Goal: Information Seeking & Learning: Check status

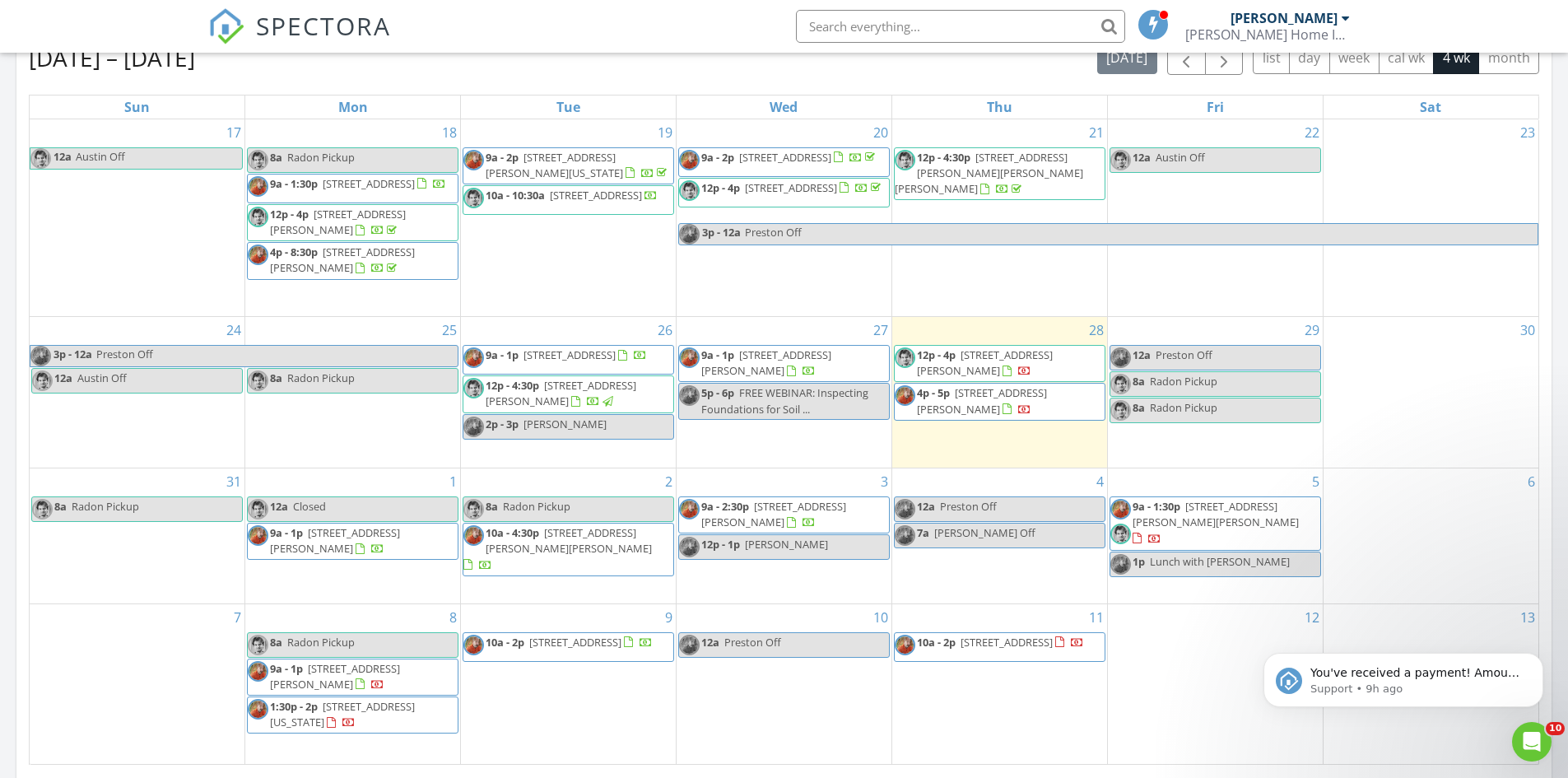
scroll to position [741, 0]
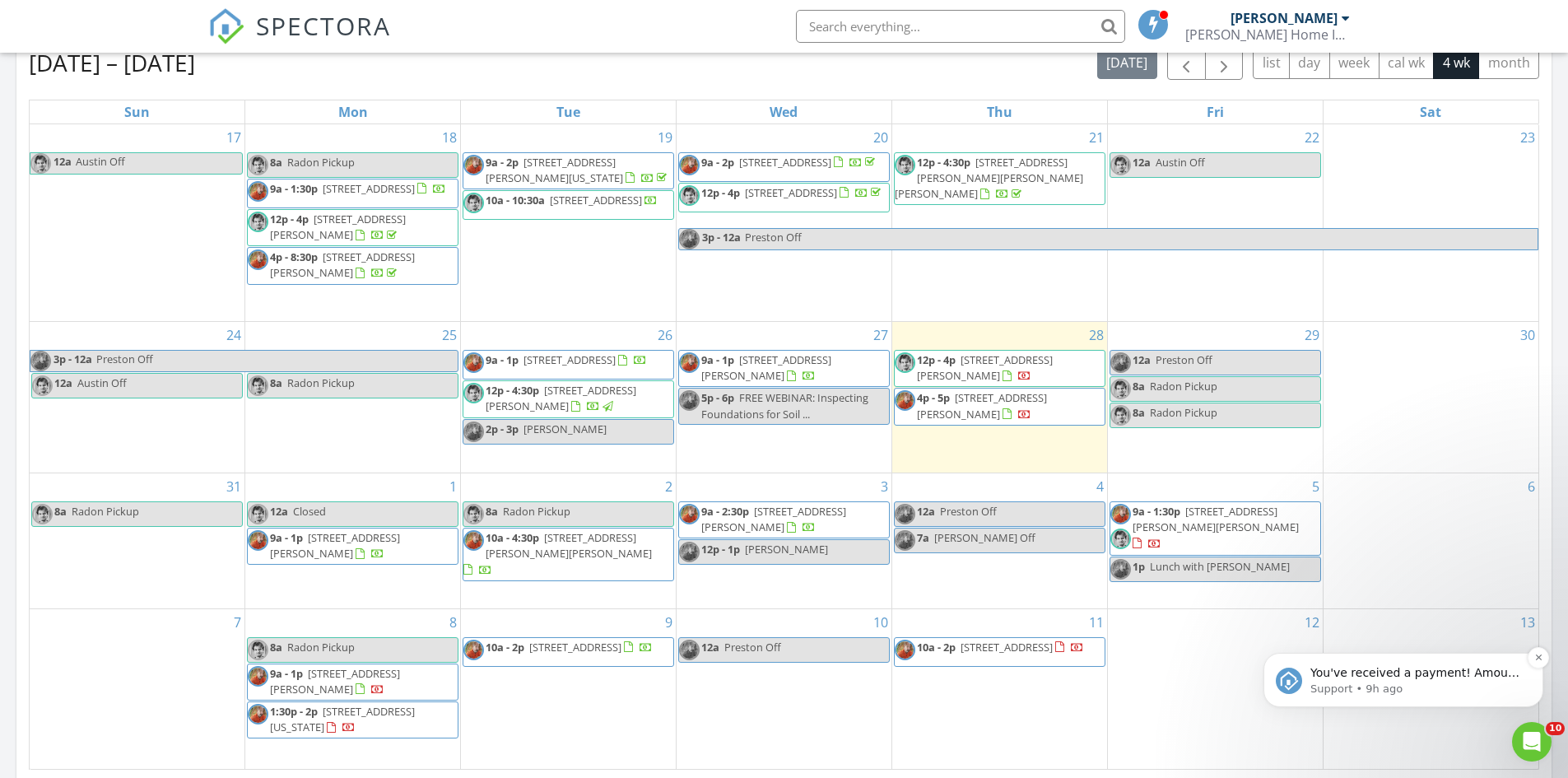
click at [1471, 685] on p "Support • 9h ago" at bounding box center [1417, 689] width 212 height 15
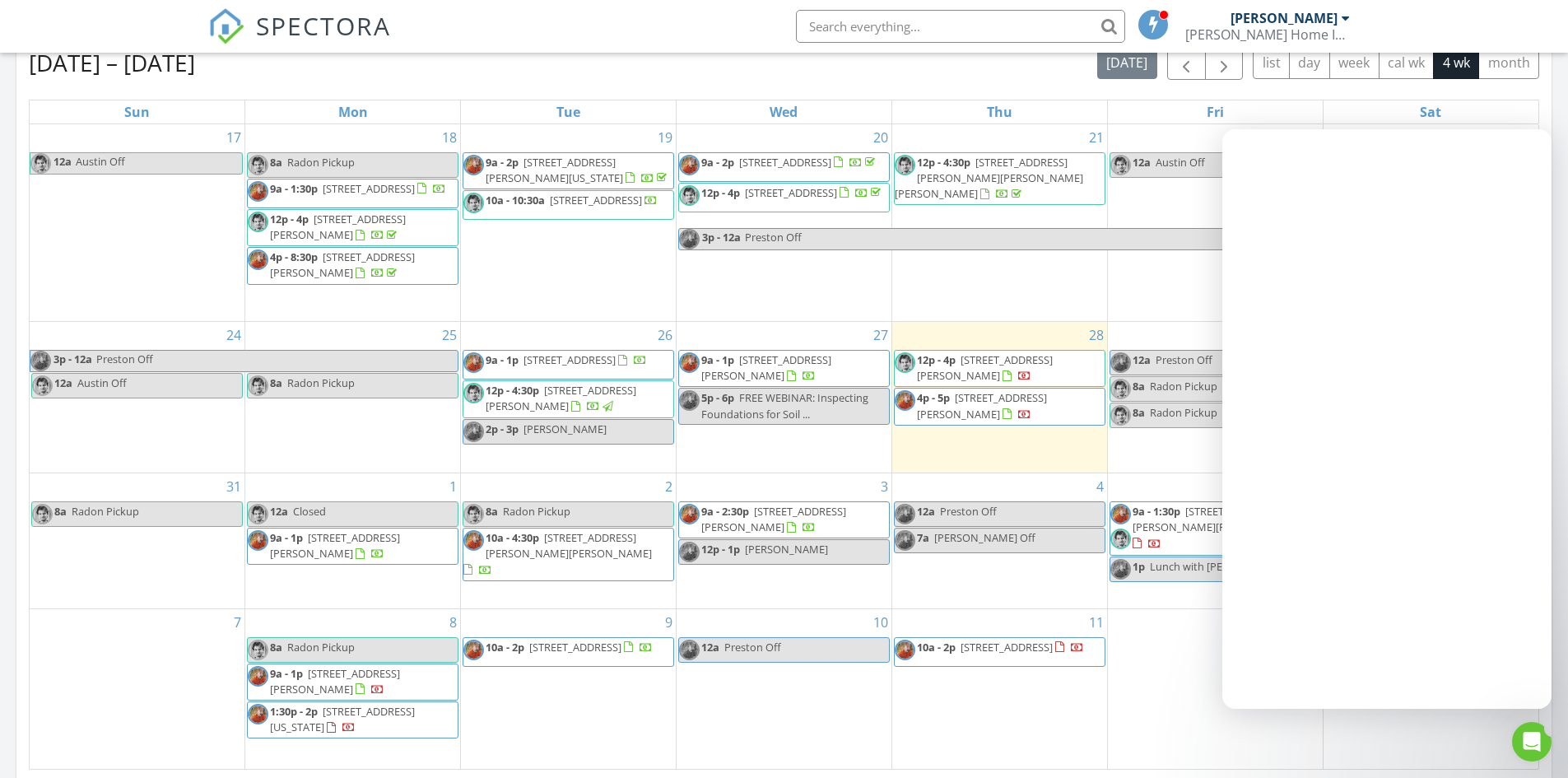
scroll to position [0, 0]
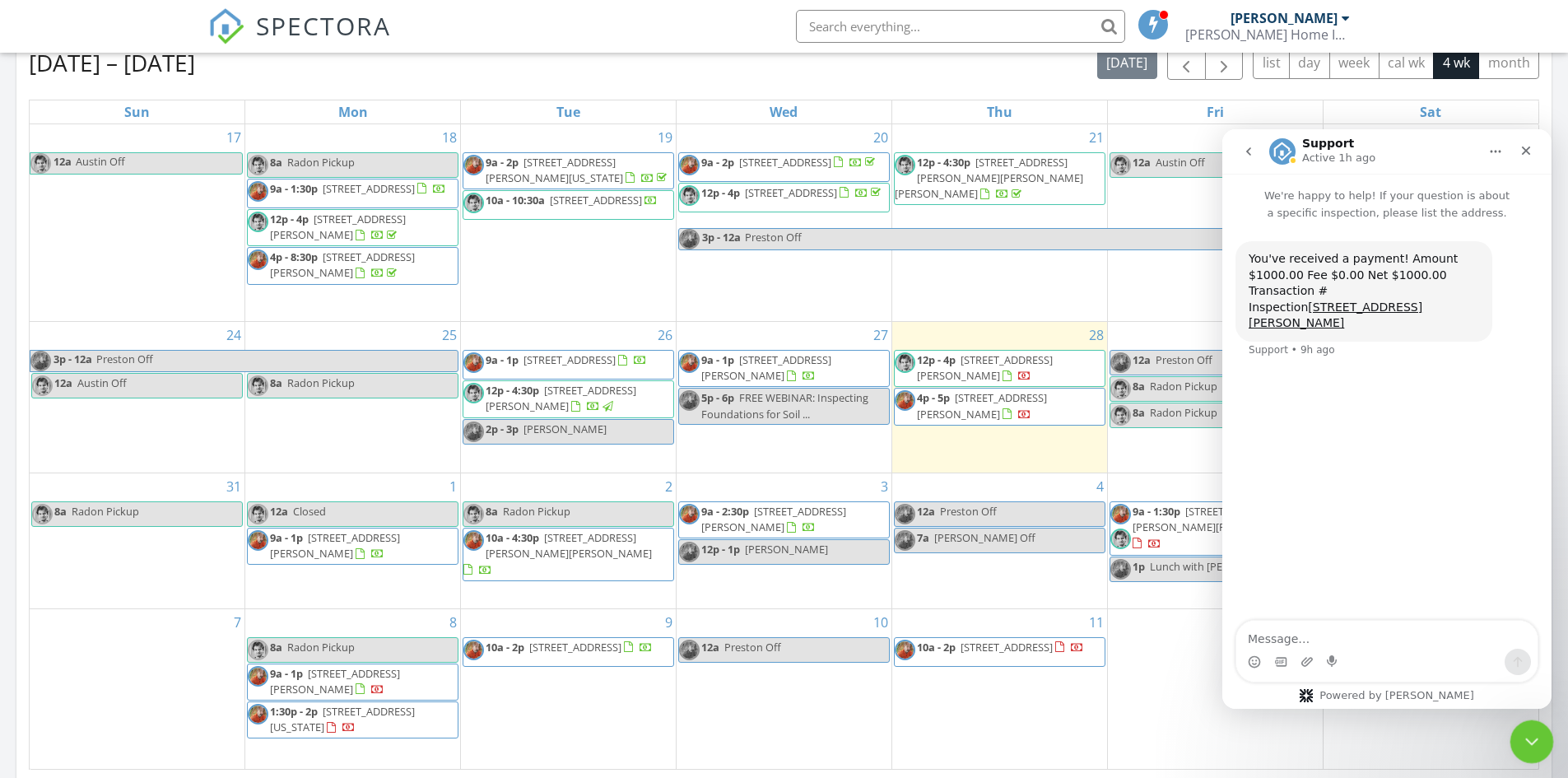
click at [1543, 752] on div "Close Intercom Messenger" at bounding box center [1529, 740] width 39 height 39
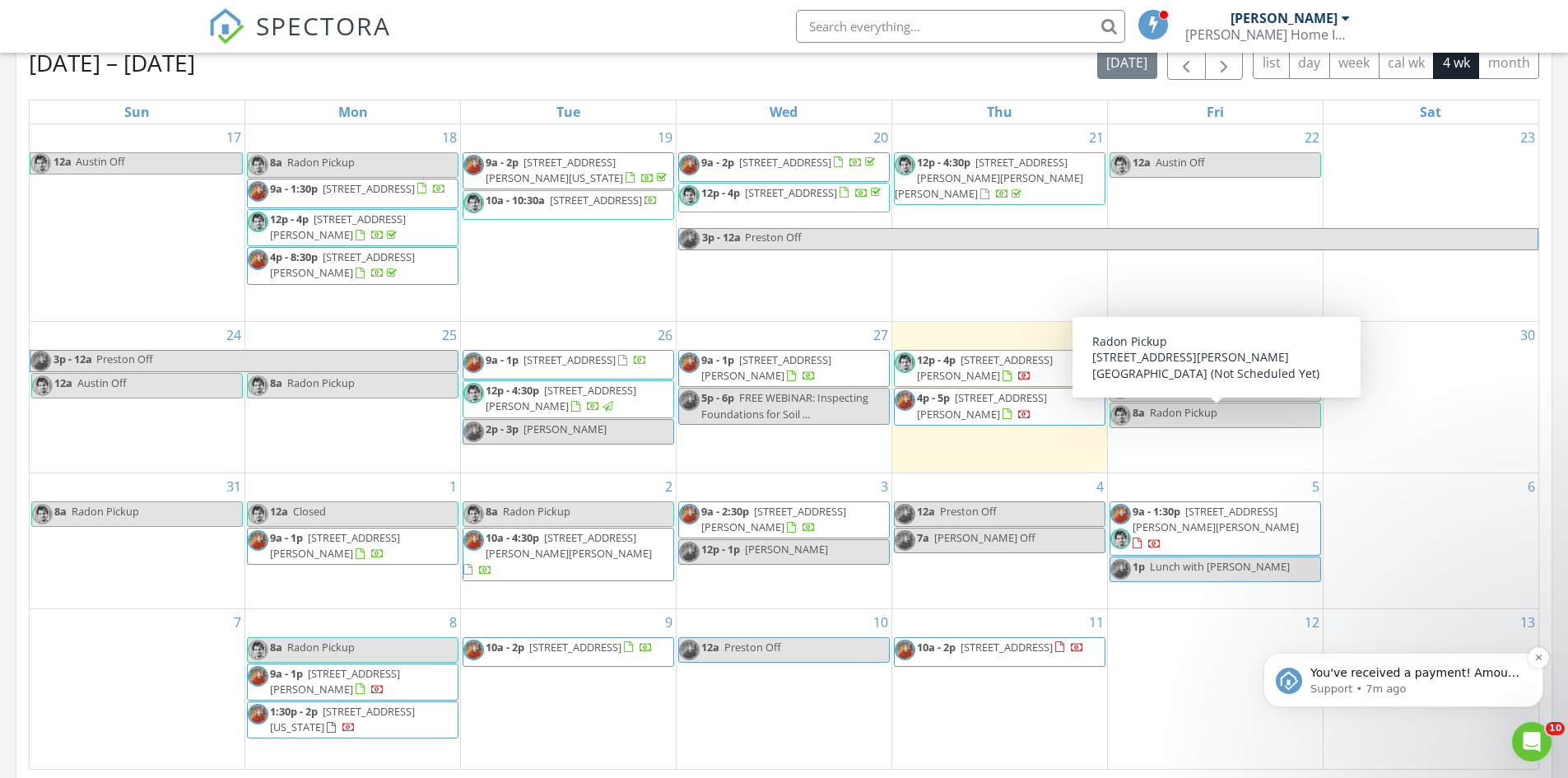
click at [1518, 672] on p "You've received a payment! Amount $425.00 Fee $11.99 Net $413.01 Transaction # …" at bounding box center [1417, 674] width 212 height 16
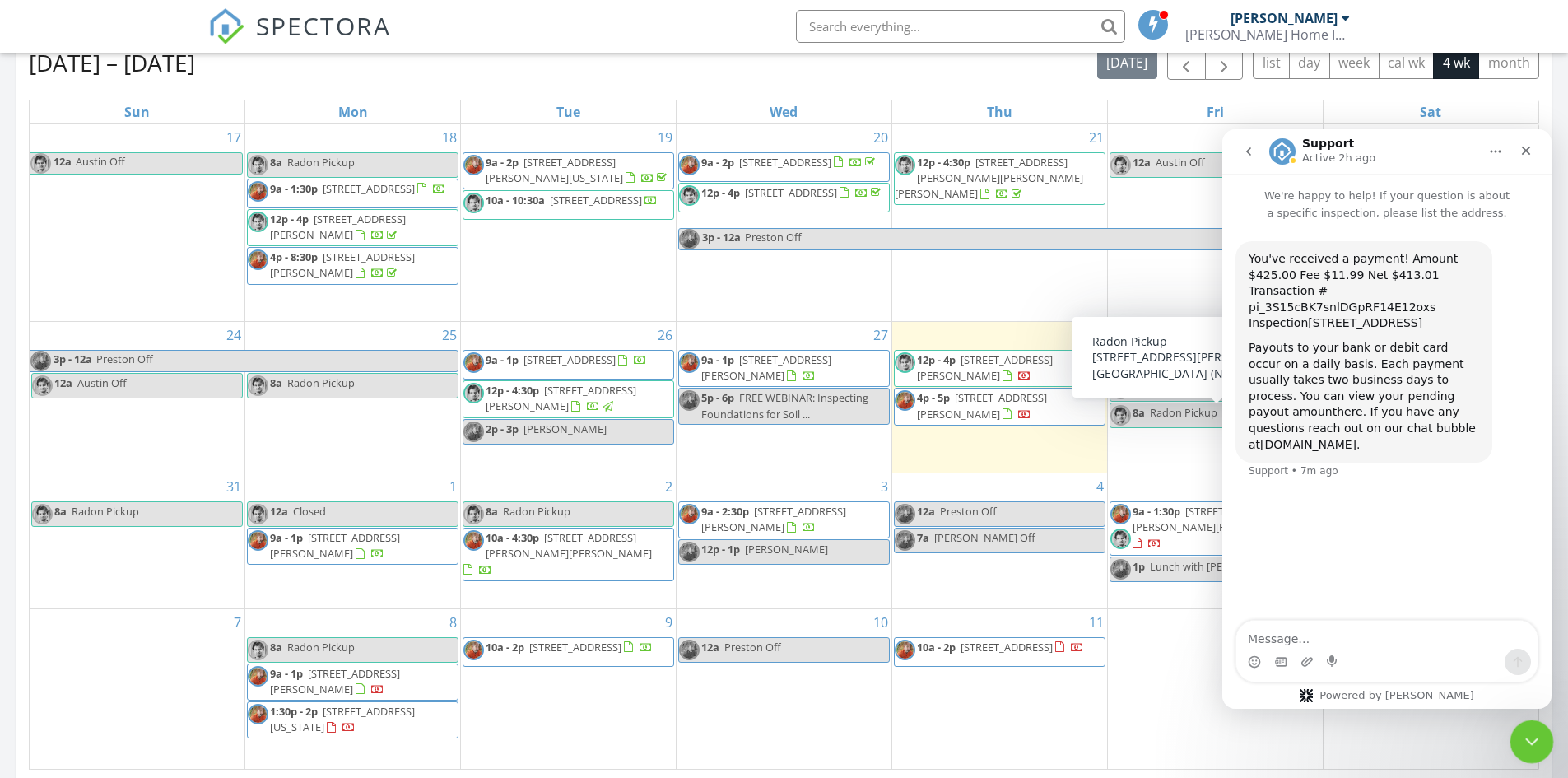
click at [1517, 745] on div "Close Intercom Messenger" at bounding box center [1529, 740] width 39 height 39
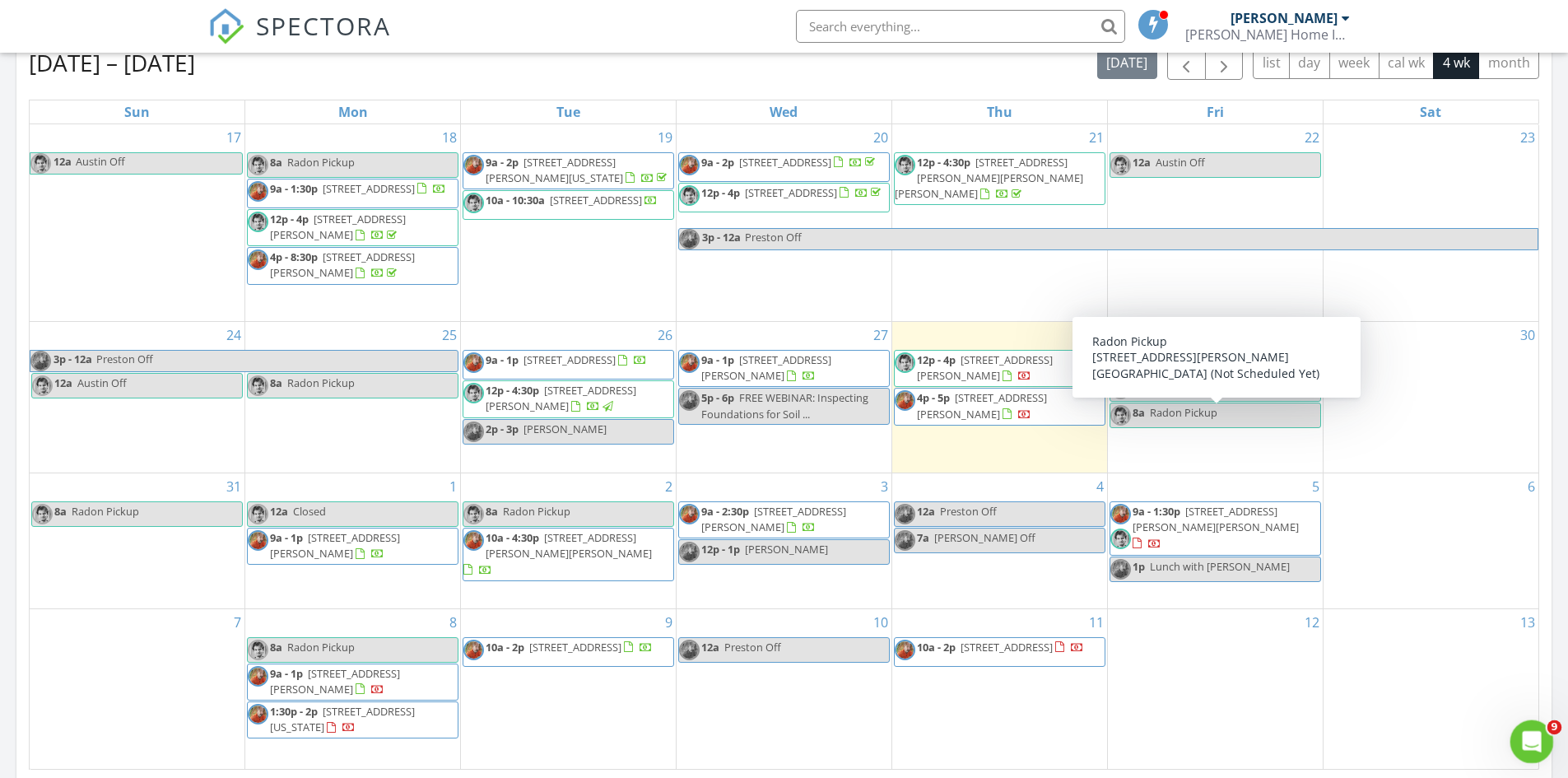
click at [1520, 748] on div "Open Intercom Messenger" at bounding box center [1529, 739] width 54 height 54
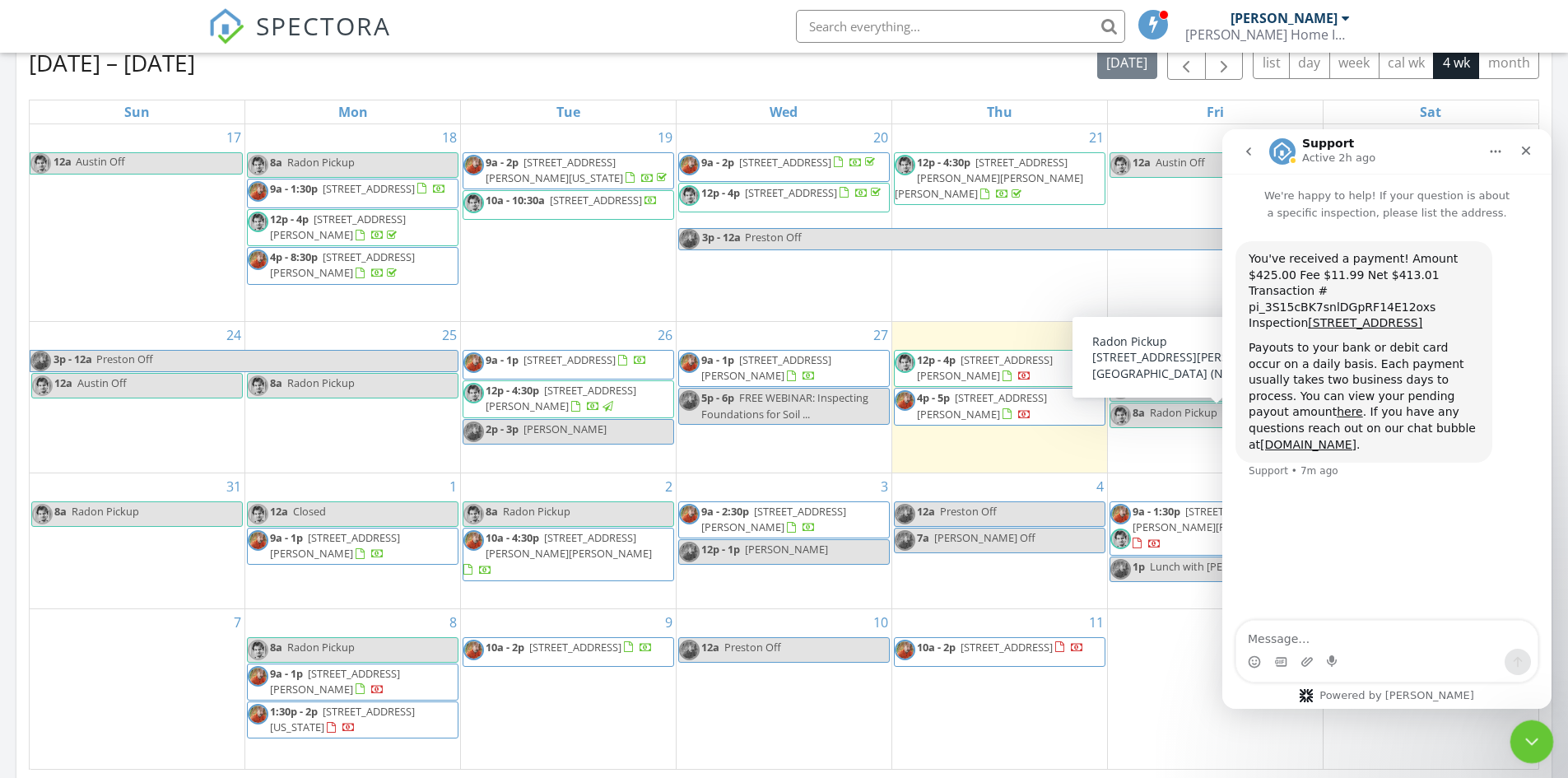
click at [1521, 735] on icon "Close Intercom Messenger" at bounding box center [1530, 740] width 20 height 20
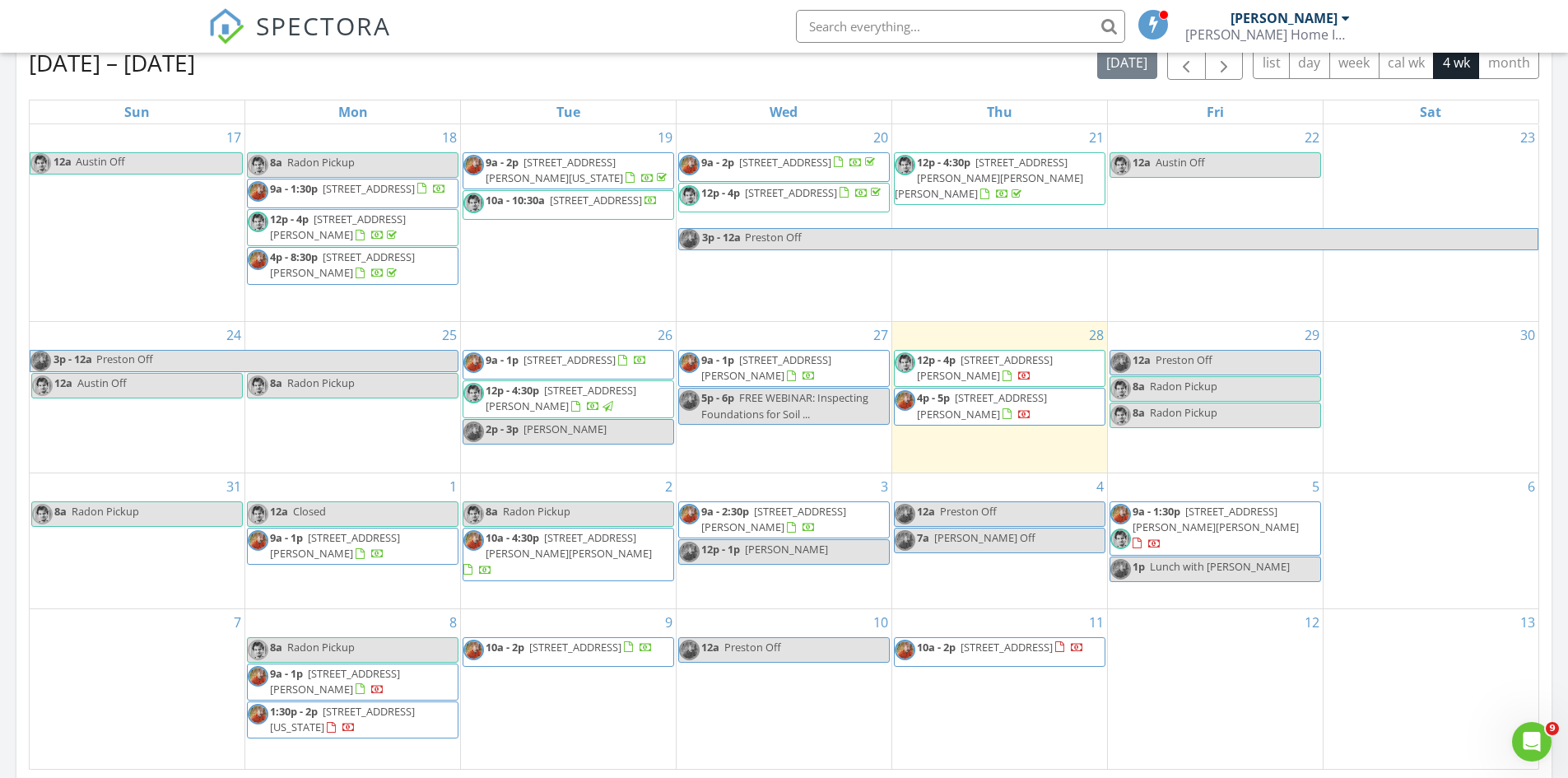
click at [297, 33] on span "SPECTORA" at bounding box center [323, 26] width 135 height 35
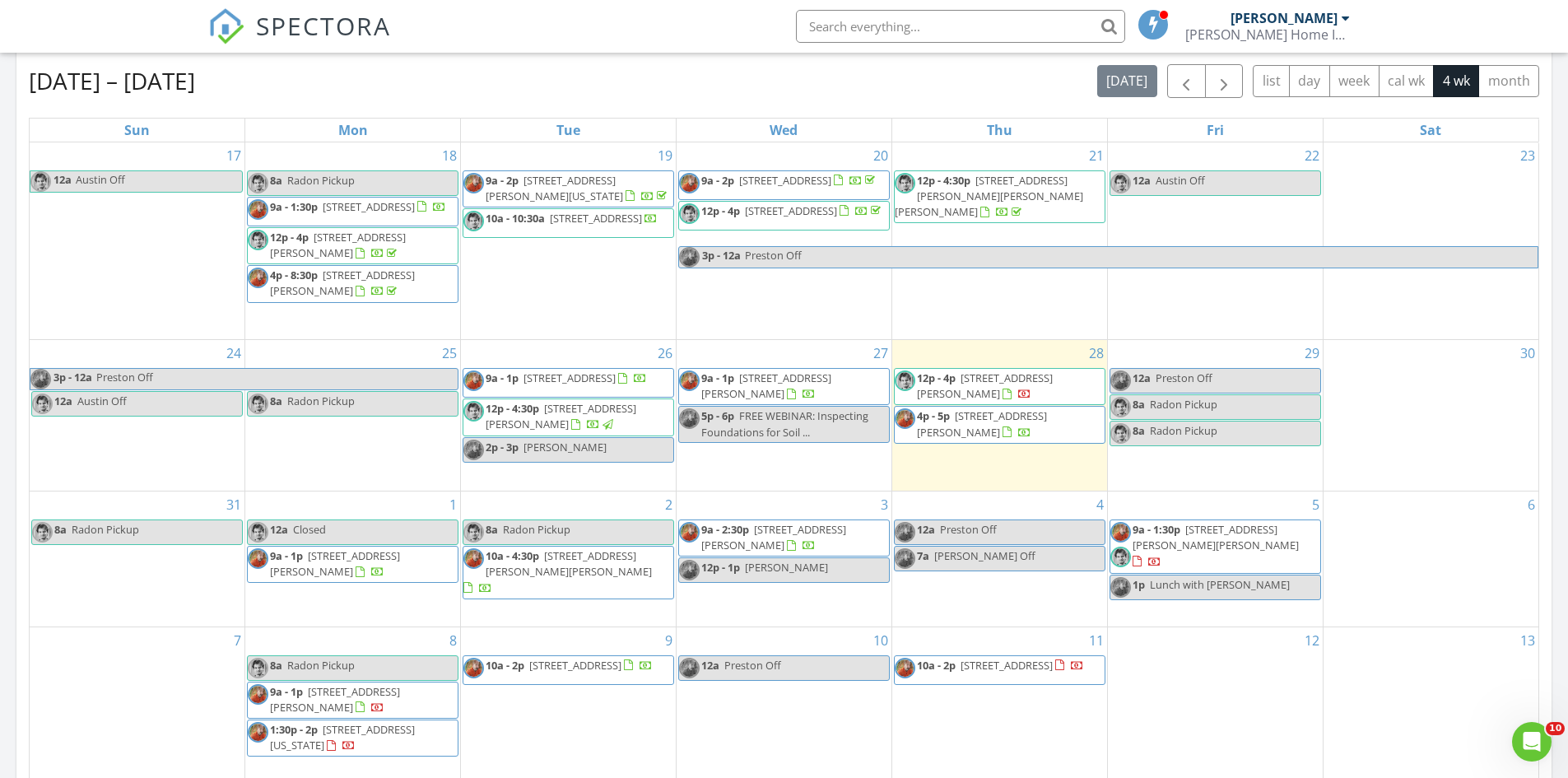
scroll to position [741, 0]
